Goal: Check status: Check status

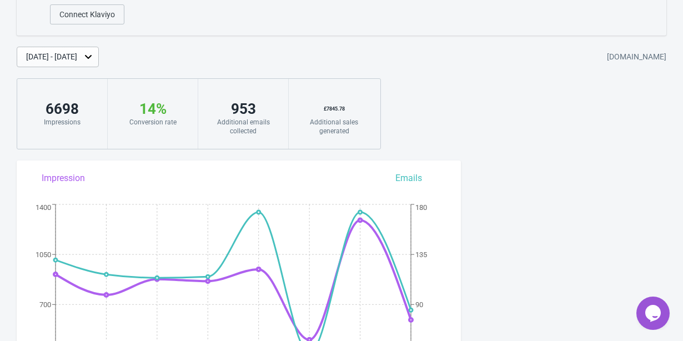
scroll to position [149, 0]
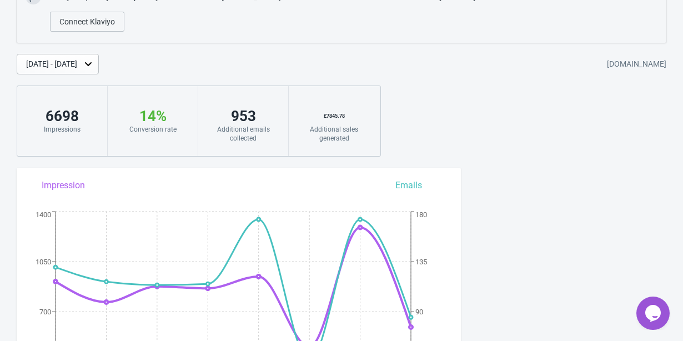
click at [77, 63] on div "Aug 13, 2025 - Aug 20, 2025" at bounding box center [51, 64] width 51 height 12
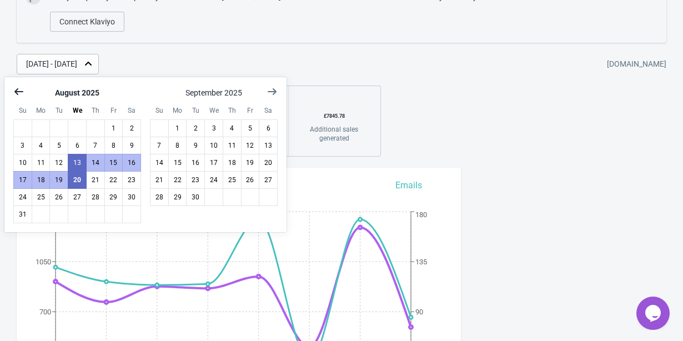
click at [16, 94] on icon "Show previous month, July 2025" at bounding box center [18, 91] width 11 height 11
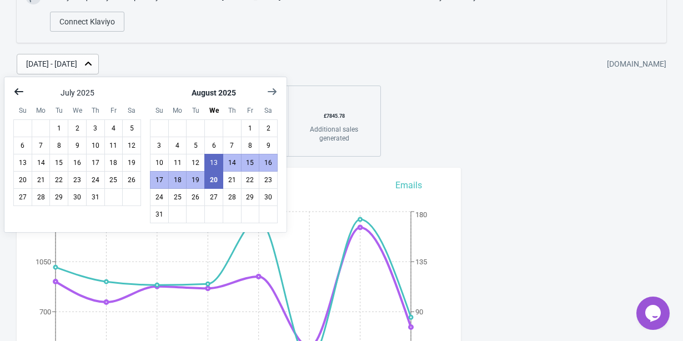
click at [16, 94] on icon "Show previous month, June 2025" at bounding box center [18, 91] width 11 height 11
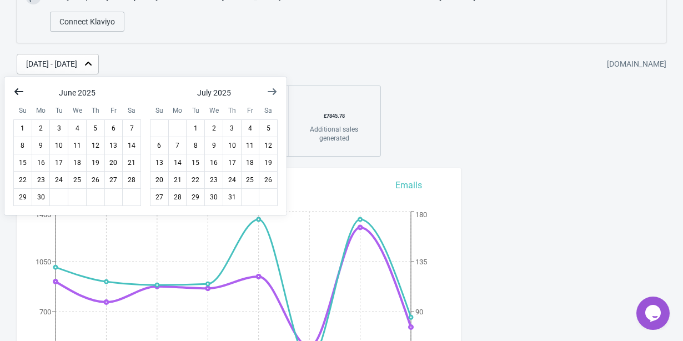
click at [16, 94] on icon "Show previous month, May 2025" at bounding box center [18, 91] width 11 height 11
click at [96, 125] on button "1" at bounding box center [95, 128] width 19 height 18
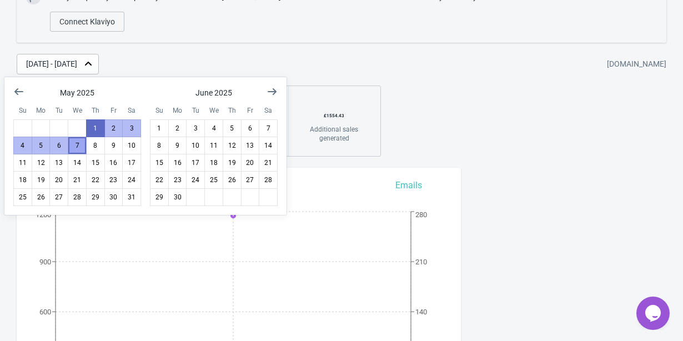
click at [80, 146] on button "7" at bounding box center [77, 146] width 19 height 18
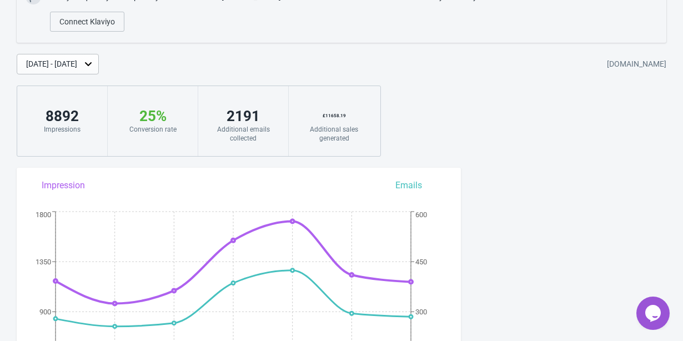
click at [77, 65] on div "May 1, 2025 - May 7, 2025" at bounding box center [51, 64] width 51 height 12
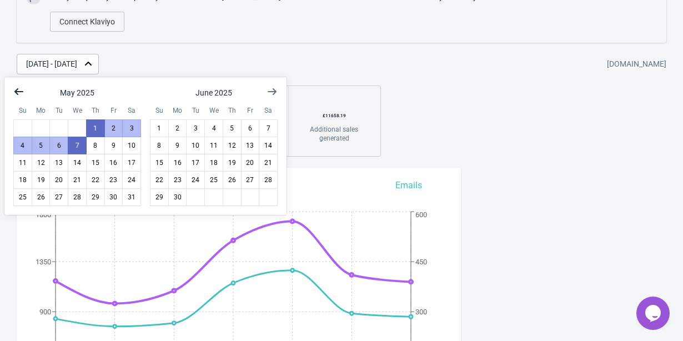
click at [20, 89] on icon "Show previous month, April 2025" at bounding box center [18, 91] width 11 height 11
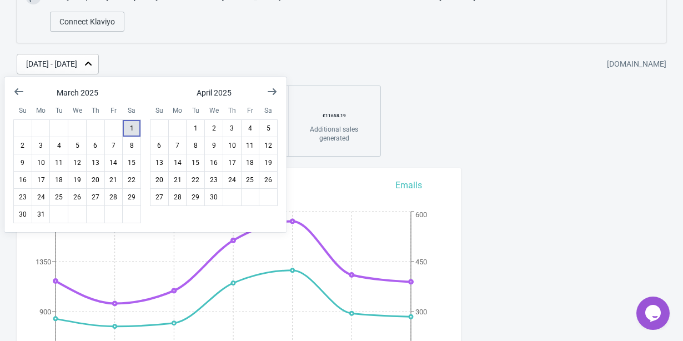
click at [133, 131] on button "1" at bounding box center [131, 128] width 19 height 18
click at [119, 147] on button "7" at bounding box center [113, 146] width 19 height 18
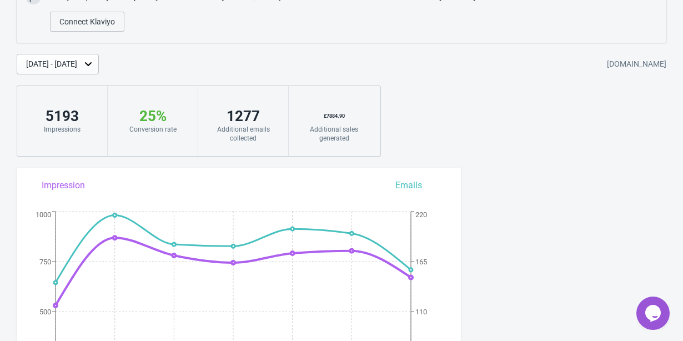
click at [77, 62] on div "Mar 1, 2025 - Mar 7, 2025" at bounding box center [51, 64] width 51 height 12
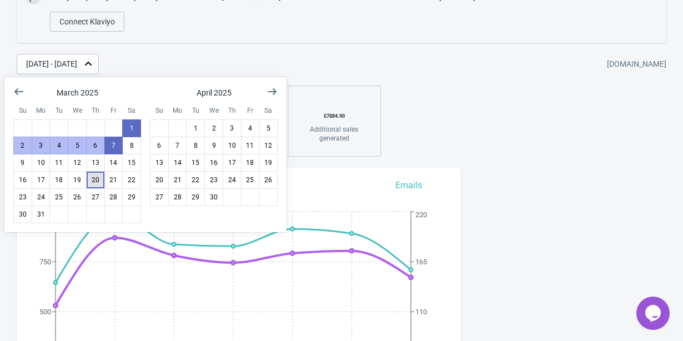
click at [90, 178] on button "20" at bounding box center [95, 180] width 19 height 18
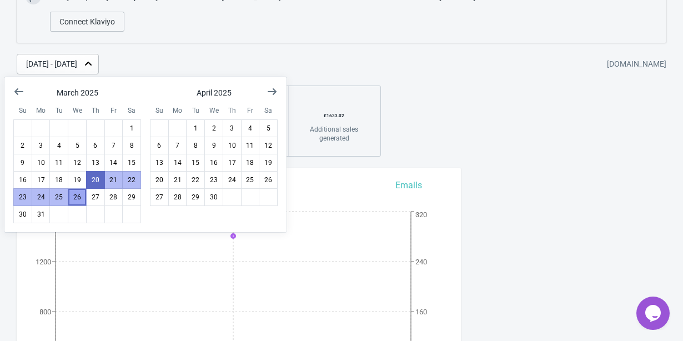
click at [79, 195] on button "26" at bounding box center [77, 197] width 19 height 18
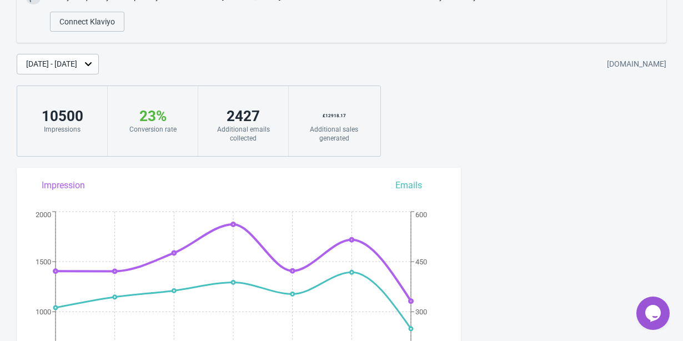
click at [94, 67] on icon at bounding box center [88, 63] width 11 height 11
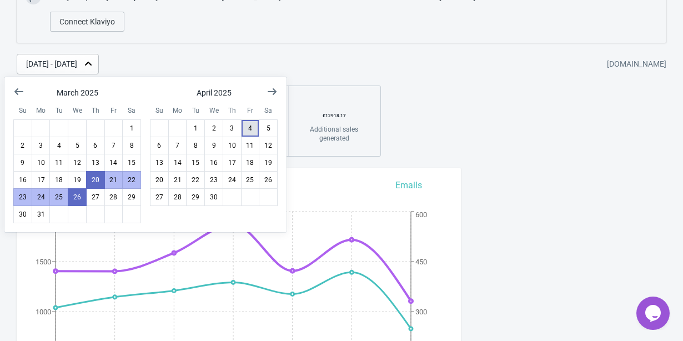
click at [249, 127] on button "4" at bounding box center [250, 128] width 19 height 18
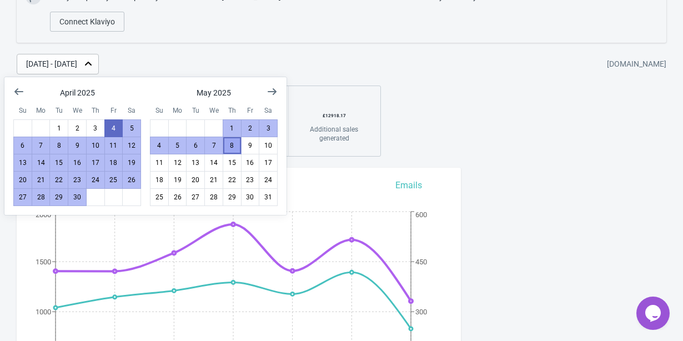
click at [235, 149] on button "8" at bounding box center [232, 146] width 19 height 18
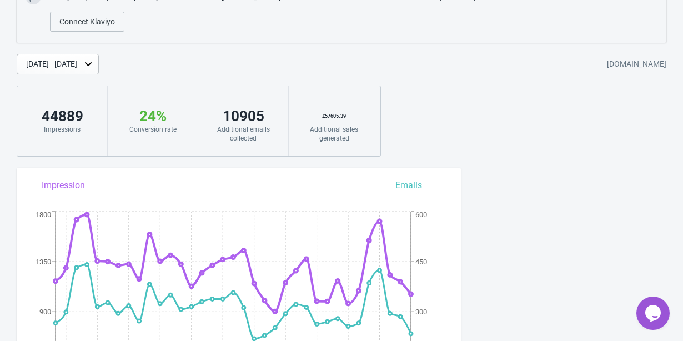
click at [99, 68] on div "Apr 4, 2025 - May 8, 2025" at bounding box center [58, 64] width 82 height 21
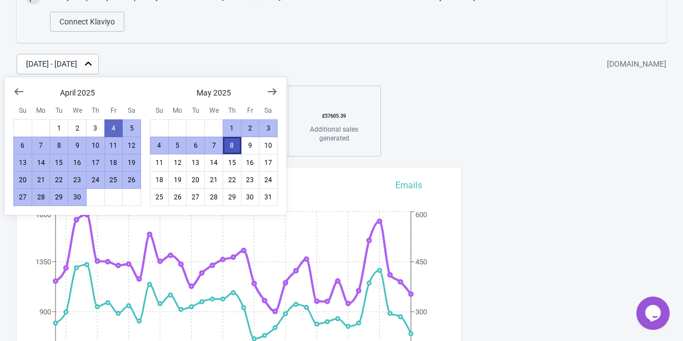
click at [233, 144] on button "8" at bounding box center [232, 146] width 19 height 18
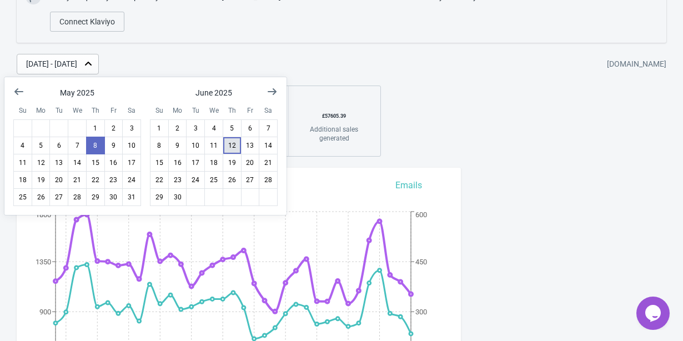
click at [233, 144] on button "12" at bounding box center [232, 146] width 19 height 18
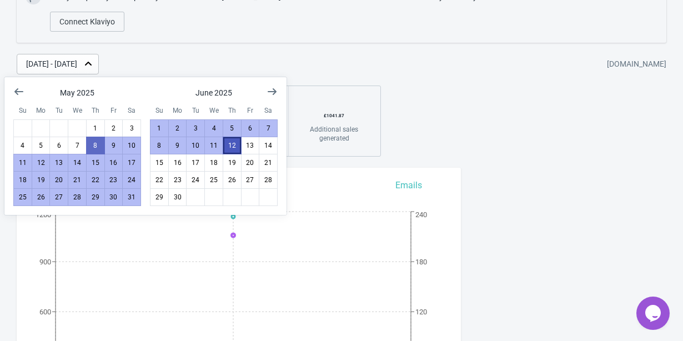
click at [234, 142] on button "12" at bounding box center [232, 146] width 19 height 18
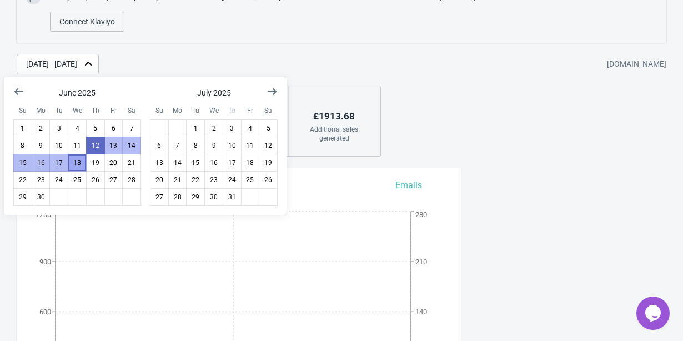
click at [79, 161] on button "18" at bounding box center [77, 163] width 19 height 18
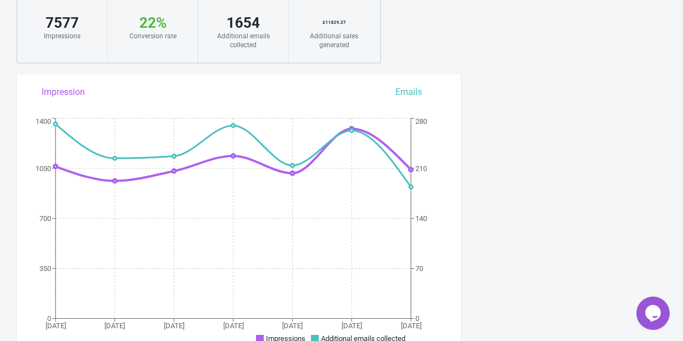
scroll to position [0, 0]
